Goal: Transaction & Acquisition: Subscribe to service/newsletter

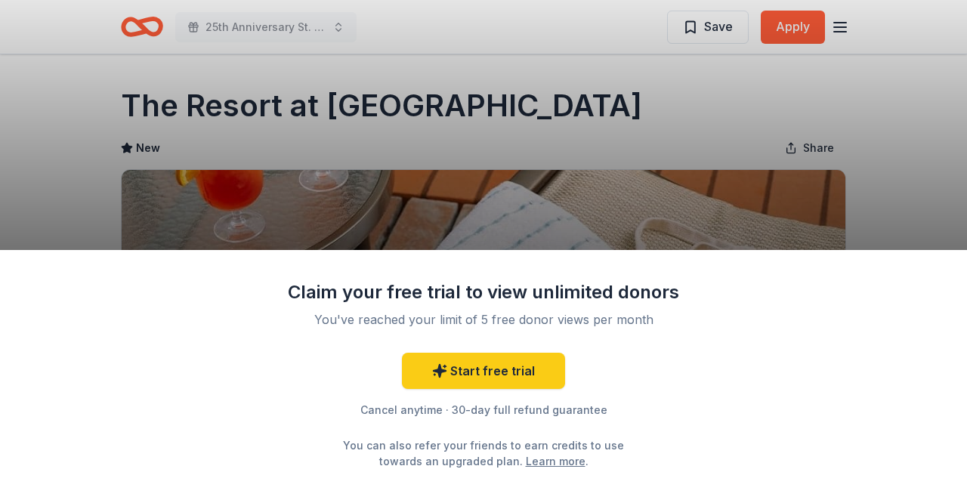
click at [790, 24] on div "Claim your free trial to view unlimited donors You've reached your limit of 5 f…" at bounding box center [483, 250] width 967 height 500
click at [790, 23] on div "Claim your free trial to view unlimited donors You've reached your limit of 5 f…" at bounding box center [483, 250] width 967 height 500
click at [530, 368] on link "Start free trial" at bounding box center [483, 371] width 163 height 36
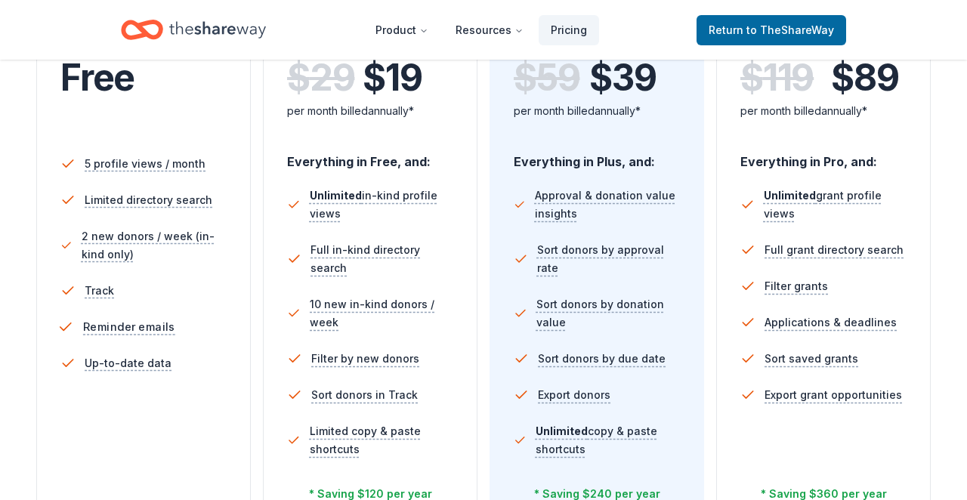
scroll to position [375, 0]
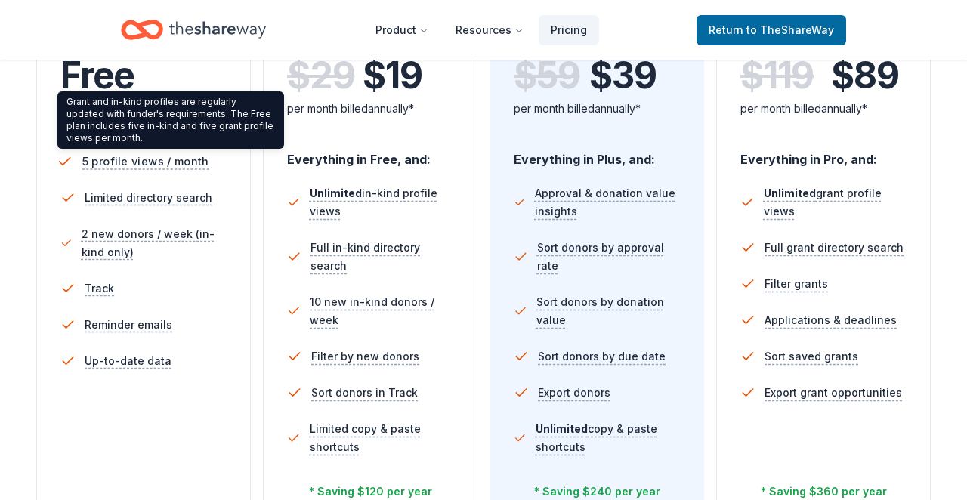
click at [132, 168] on span "5 profile views / month" at bounding box center [145, 161] width 127 height 19
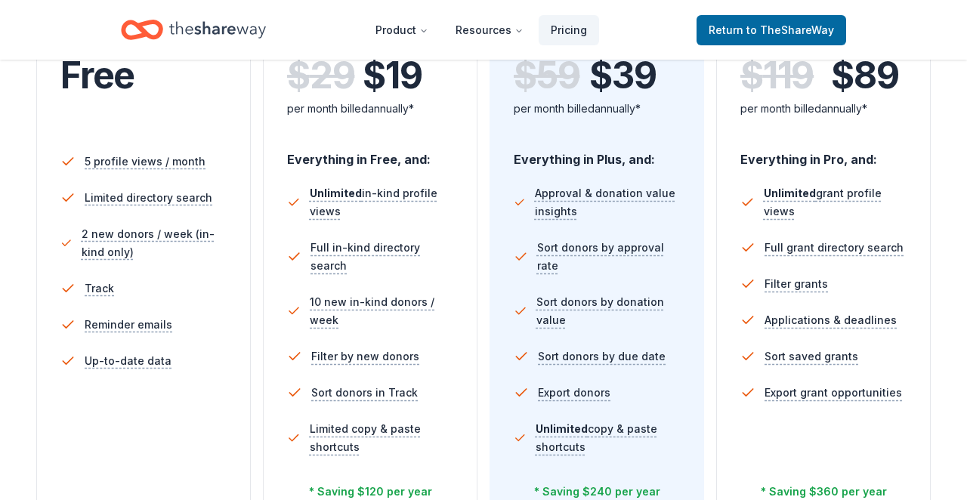
click at [132, 218] on li "2 new donors / week (in-kind only)" at bounding box center [143, 243] width 166 height 54
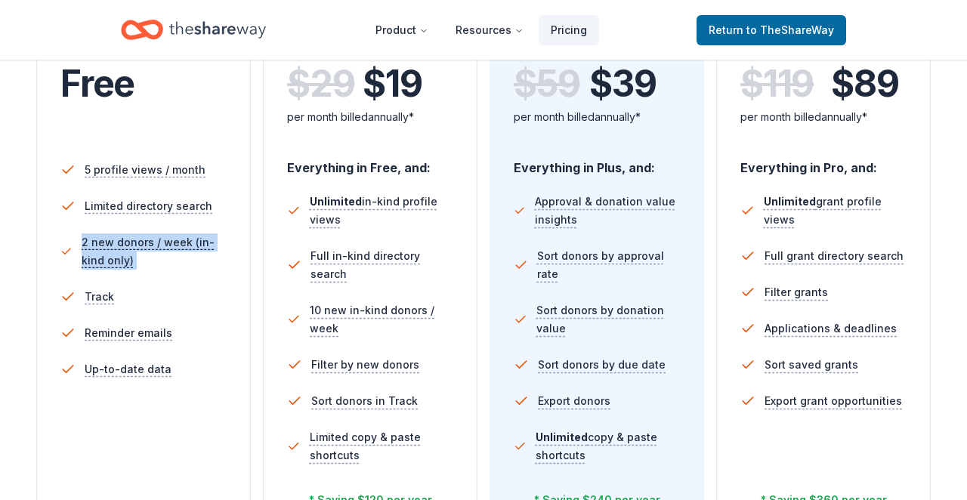
scroll to position [362, 0]
